Goal: Task Accomplishment & Management: Complete application form

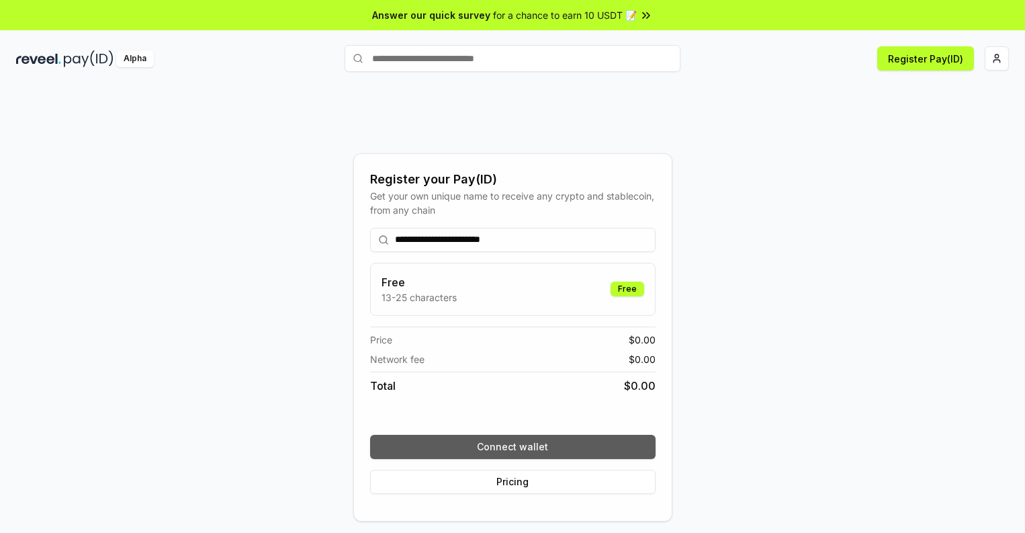
type input "**********"
click at [512, 446] on button "Connect wallet" at bounding box center [512, 446] width 285 height 24
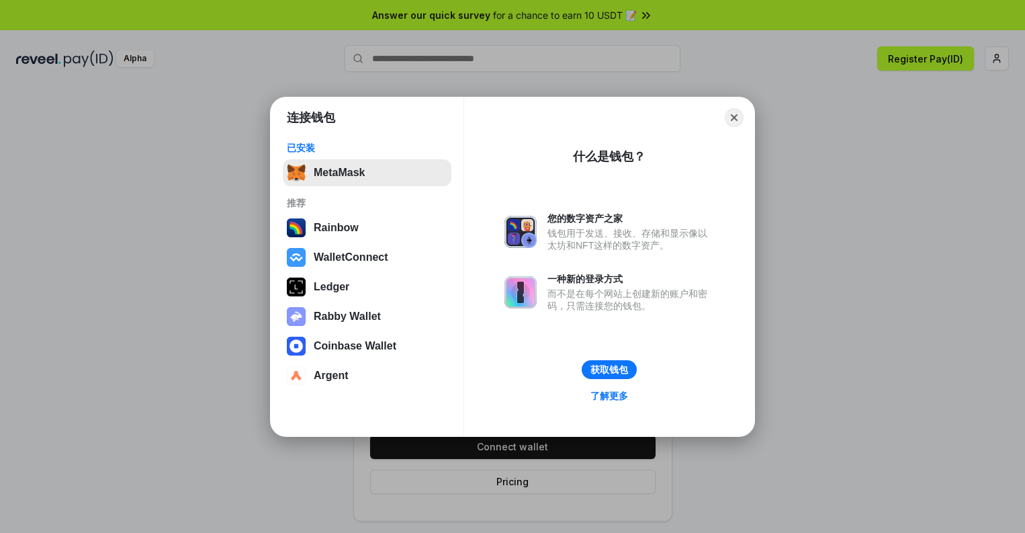
click at [367, 172] on button "MetaMask" at bounding box center [367, 172] width 169 height 27
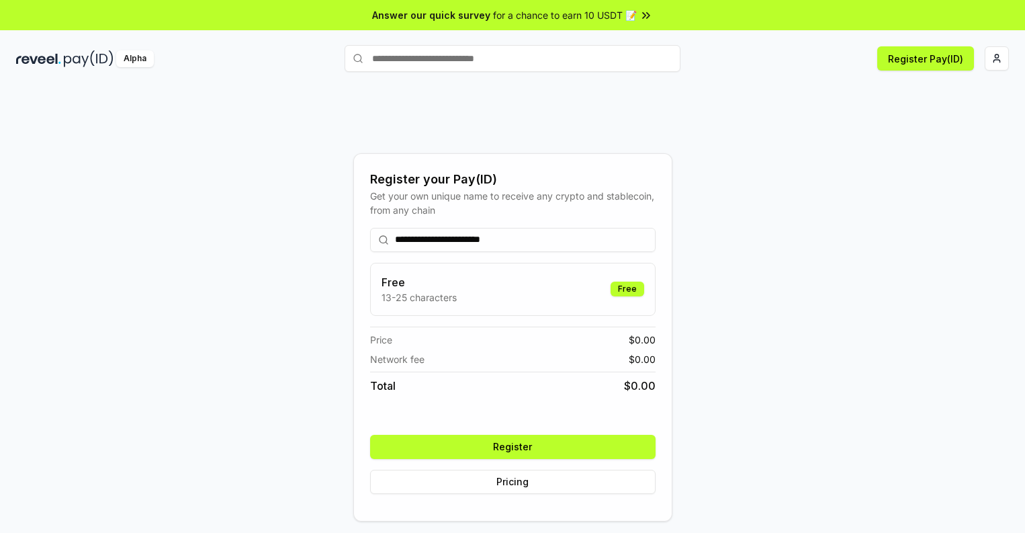
click at [512, 446] on button "Register" at bounding box center [512, 446] width 285 height 24
